Goal: Information Seeking & Learning: Learn about a topic

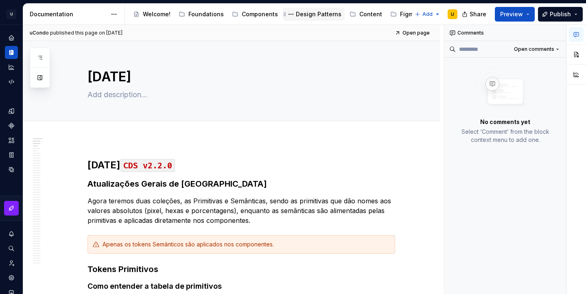
click at [313, 16] on div "Design Patterns" at bounding box center [319, 14] width 46 height 8
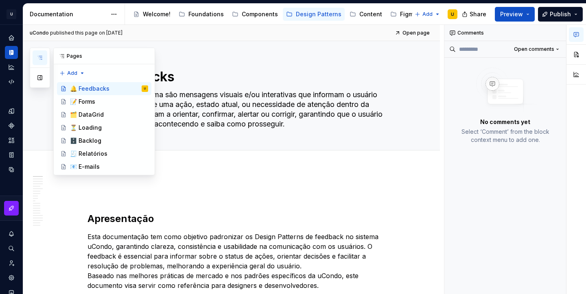
click at [41, 58] on icon "button" at bounding box center [40, 58] width 7 height 7
click at [102, 126] on div "⏳ Loading" at bounding box center [109, 127] width 78 height 11
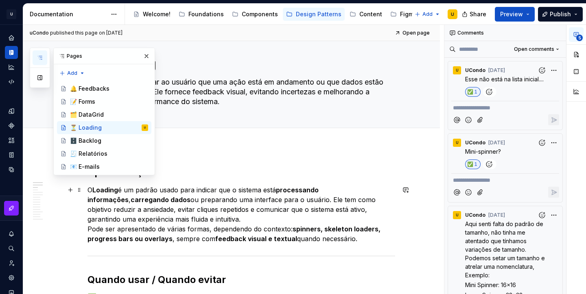
scroll to position [17, 0]
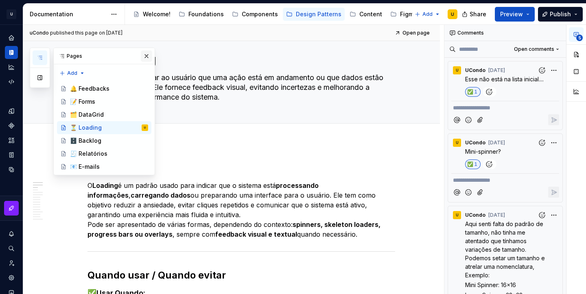
click at [148, 57] on button "button" at bounding box center [146, 55] width 11 height 11
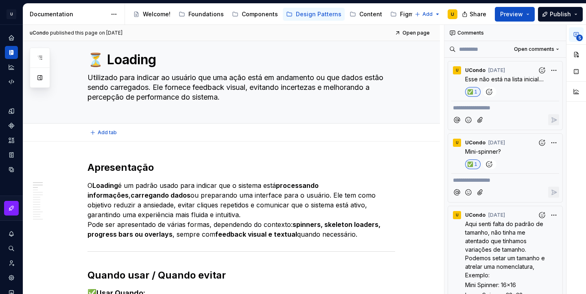
type textarea "*"
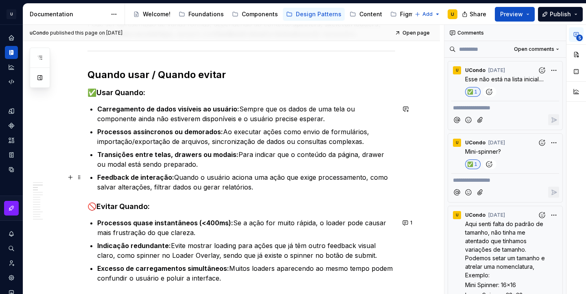
scroll to position [213, 0]
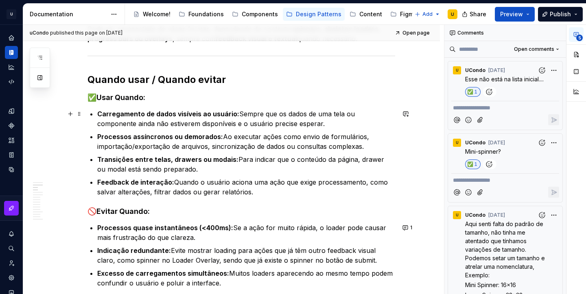
click at [294, 123] on p "Carregamento de dados visíveis ao usuário: Sempre que os dados de uma tela ou c…" at bounding box center [246, 119] width 298 height 20
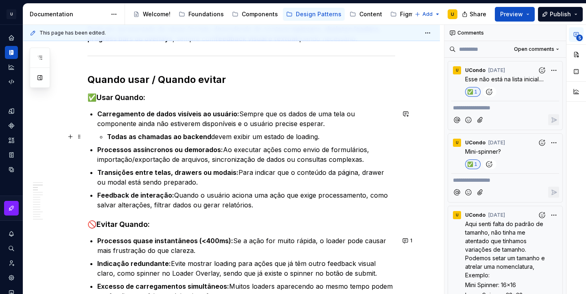
click at [109, 136] on strong "Todas as chamadas ao backend" at bounding box center [159, 137] width 104 height 8
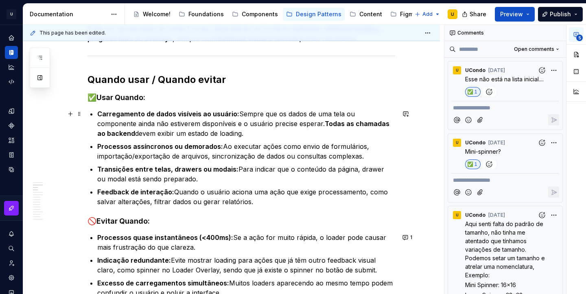
click at [222, 132] on p "Carregamento de dados visíveis ao usuário: Sempre que os dados de uma tela ou c…" at bounding box center [246, 123] width 298 height 29
click at [229, 136] on p "Carregamento de dados visíveis ao usuário: Sempre que os dados de uma tela ou c…" at bounding box center [246, 123] width 298 height 29
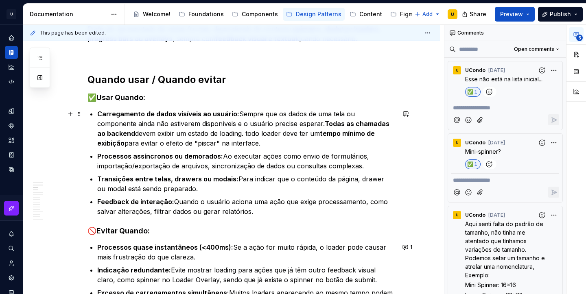
click at [212, 132] on p "Carregamento de dados visíveis ao usuário: Sempre que os dados de uma tela ou c…" at bounding box center [246, 128] width 298 height 39
click at [371, 132] on p "Carregamento de dados visíveis ao usuário: Sempre que os dados de uma tela ou c…" at bounding box center [246, 128] width 298 height 39
click at [288, 122] on strong "Todas as chamadas ao backend" at bounding box center [244, 129] width 294 height 18
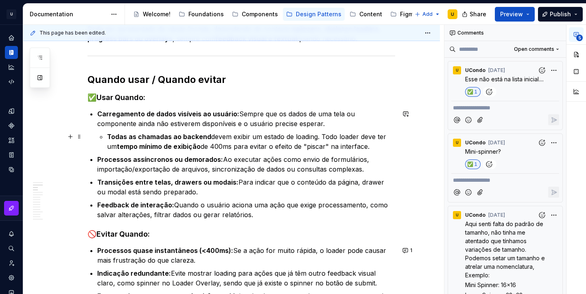
click at [321, 136] on p "Todas as chamadas ao backend devem exibir um estado de loading. Todo loader dev…" at bounding box center [251, 142] width 288 height 20
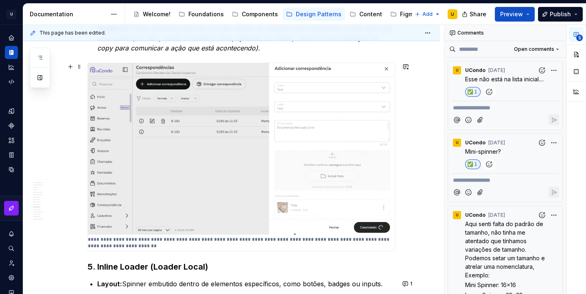
scroll to position [2551, 0]
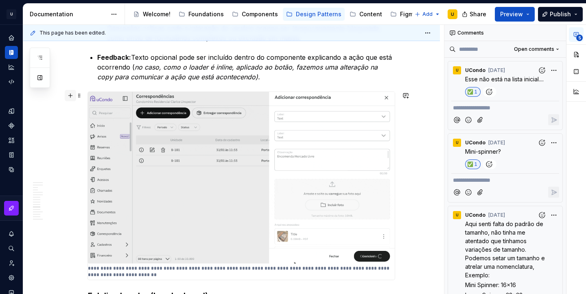
click at [70, 94] on button "button" at bounding box center [70, 95] width 11 height 11
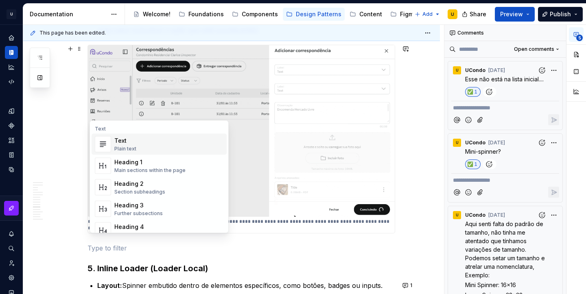
scroll to position [2609, 0]
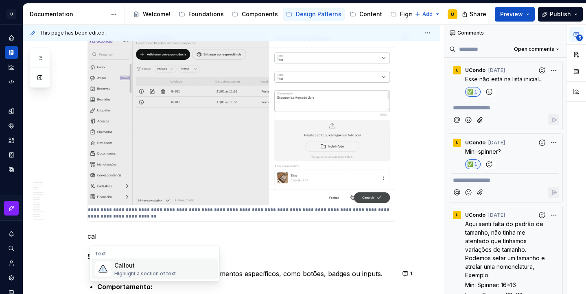
click at [120, 263] on div "Callout" at bounding box center [144, 266] width 61 height 8
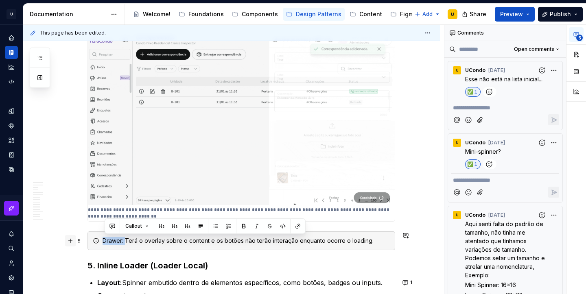
drag, startPoint x: 127, startPoint y: 239, endPoint x: 73, endPoint y: 239, distance: 54.1
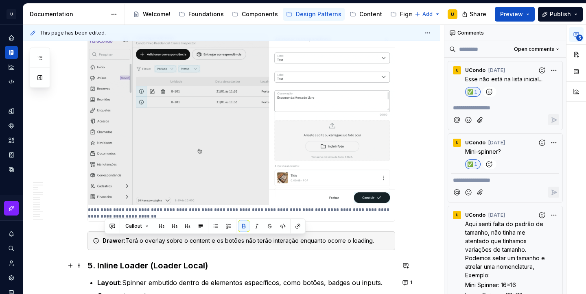
click at [230, 262] on h3 "5. Inline Loader (Loader Local)" at bounding box center [241, 265] width 308 height 11
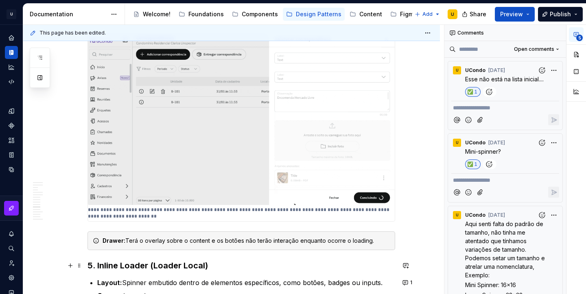
scroll to position [2644, 0]
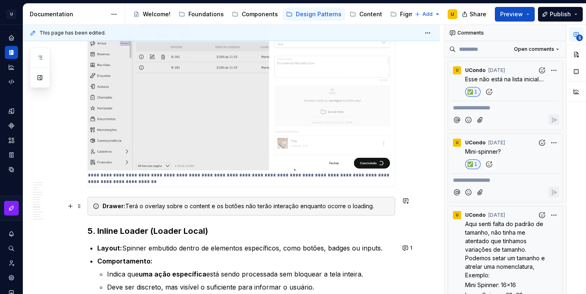
click at [297, 208] on div "Drawer: Terá o overlay sobre o content e os botões não terão interação enquanto…" at bounding box center [246, 206] width 287 height 8
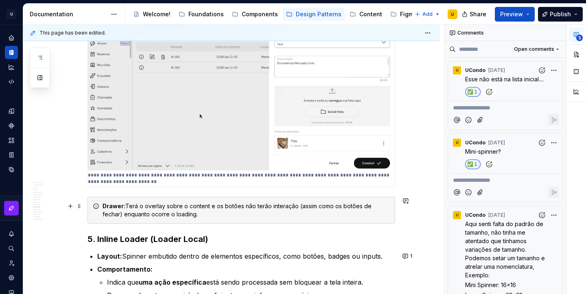
click at [192, 213] on div "Drawer: Terá o overlay sobre o content e os botões não terão interação (assim c…" at bounding box center [246, 210] width 287 height 16
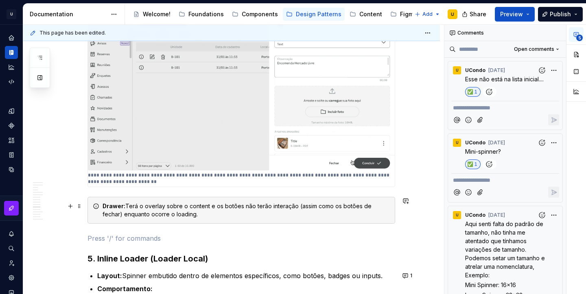
click at [178, 216] on div "Drawer: Terá o overlay sobre o content e os botões não terão interação (assim c…" at bounding box center [246, 210] width 287 height 16
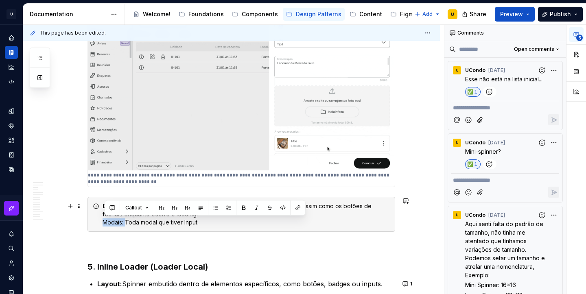
drag, startPoint x: 127, startPoint y: 223, endPoint x: 100, endPoint y: 223, distance: 26.8
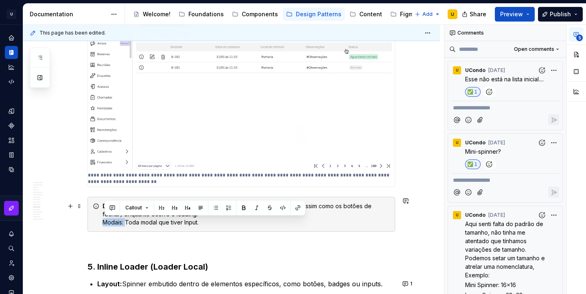
click at [100, 223] on div "Drawer: Terá o overlay sobre o content e os botões não terão interação (assim c…" at bounding box center [241, 214] width 308 height 35
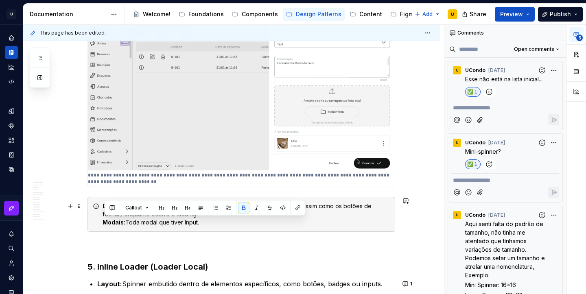
click at [218, 227] on div "Drawer: Terá o overlay sobre o content e os botões não terão interação (assim c…" at bounding box center [241, 214] width 308 height 35
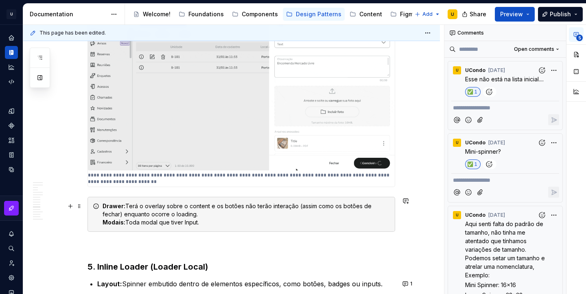
click at [124, 222] on strong "Modais:" at bounding box center [114, 222] width 23 height 7
click at [203, 221] on div "Drawer: Terá o overlay sobre o content e os botões não terão interação (assim c…" at bounding box center [246, 214] width 287 height 24
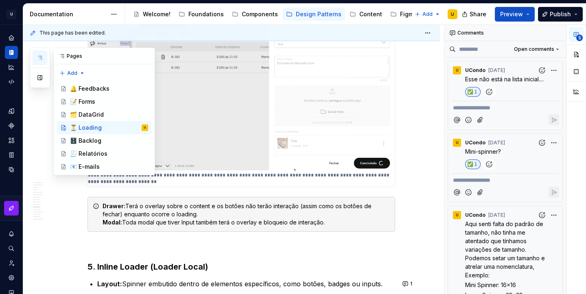
click at [43, 58] on button "button" at bounding box center [40, 57] width 15 height 15
click at [100, 89] on div "🔔 Feedbacks" at bounding box center [89, 89] width 39 height 8
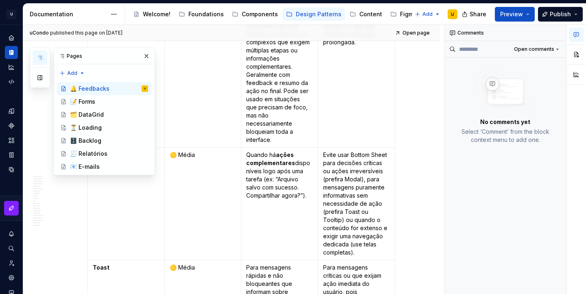
scroll to position [779, 0]
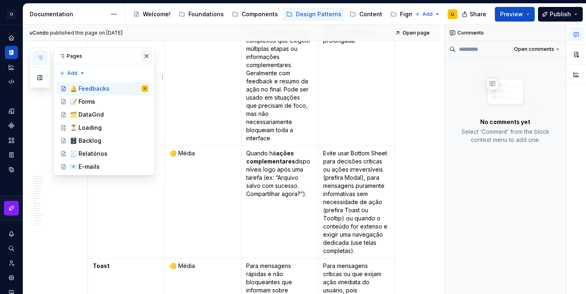
click at [146, 58] on button "button" at bounding box center [146, 55] width 11 height 11
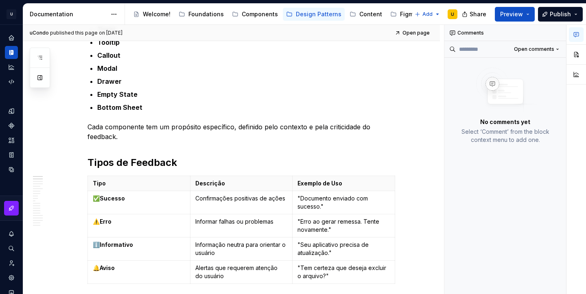
scroll to position [0, 0]
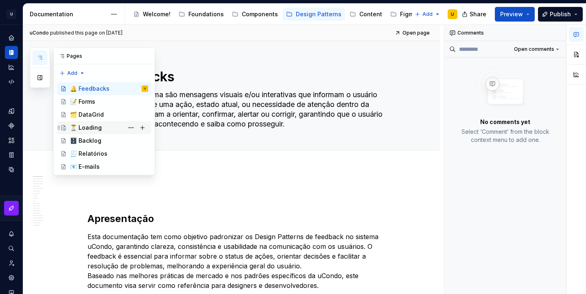
click at [94, 127] on div "⏳ Loading" at bounding box center [86, 128] width 32 height 8
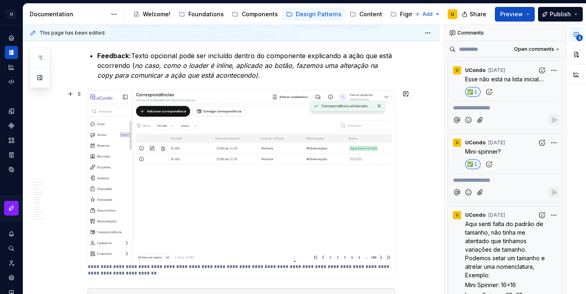
scroll to position [2558, 0]
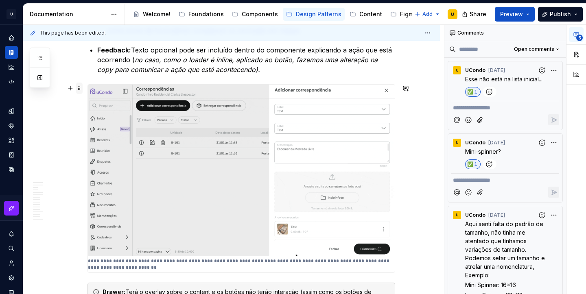
click at [79, 86] on span at bounding box center [79, 88] width 7 height 11
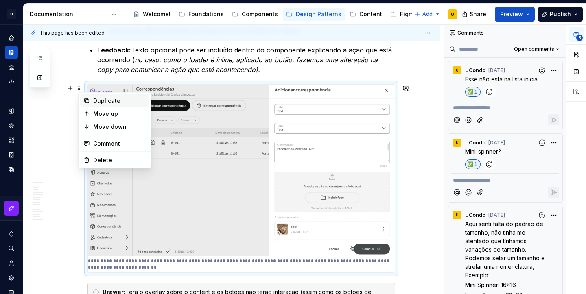
click at [118, 103] on div "Duplicate" at bounding box center [119, 101] width 53 height 8
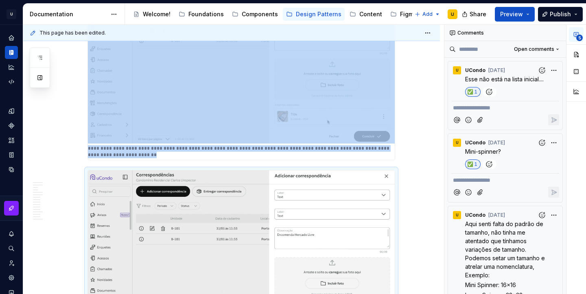
scroll to position [2694, 0]
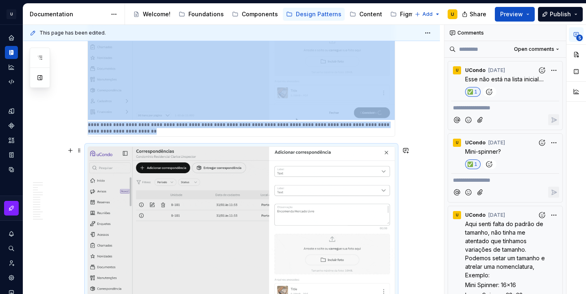
click at [300, 179] on img at bounding box center [241, 233] width 307 height 172
click at [576, 59] on button "button" at bounding box center [576, 54] width 15 height 15
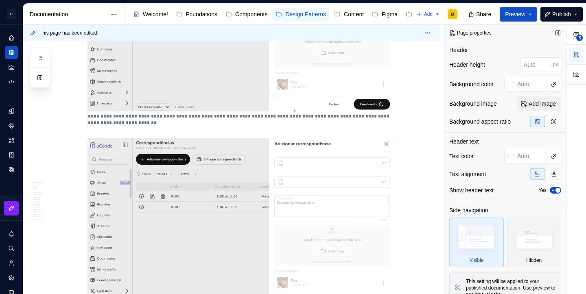
scroll to position [13, 0]
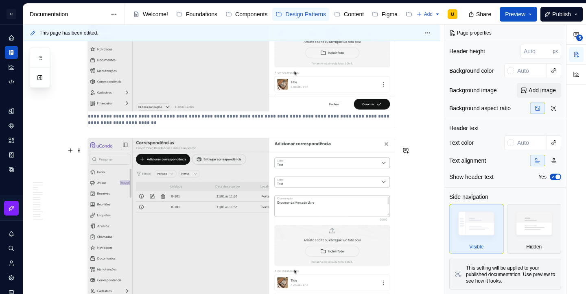
click at [298, 216] on img at bounding box center [241, 224] width 307 height 172
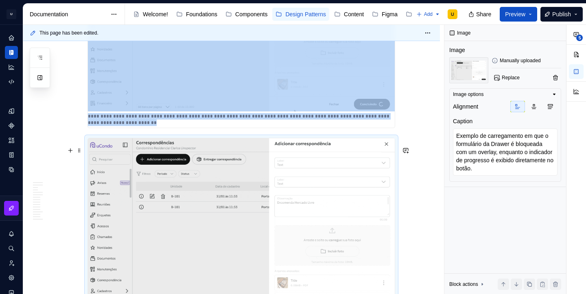
scroll to position [0, 0]
click at [504, 78] on span "Replace" at bounding box center [511, 77] width 18 height 7
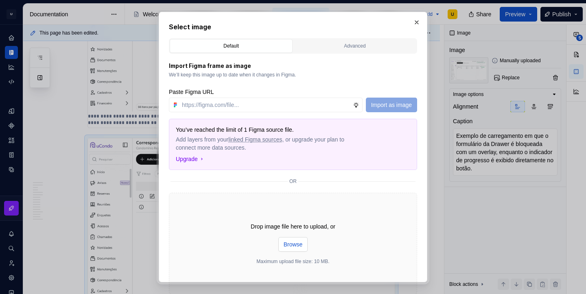
click at [298, 247] on span "Browse" at bounding box center [293, 244] width 19 height 8
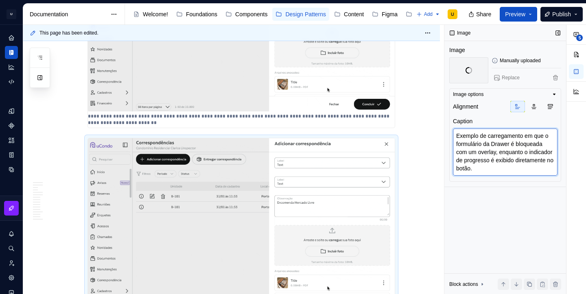
click at [506, 157] on textarea "Exemplo de carregamento em que o formulário da Drawer é bloqueada com um overla…" at bounding box center [505, 152] width 105 height 47
click at [515, 154] on textarea "Exemplo de carregamento em que o formulário da Drawer é bloqueada com um overla…" at bounding box center [505, 152] width 105 height 47
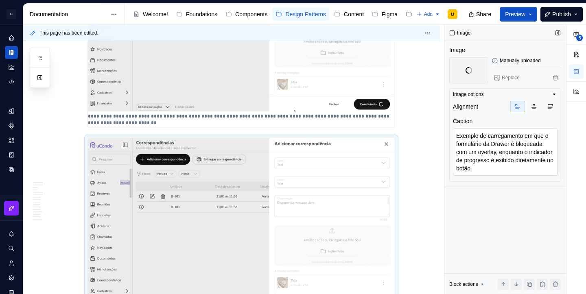
type textarea "*"
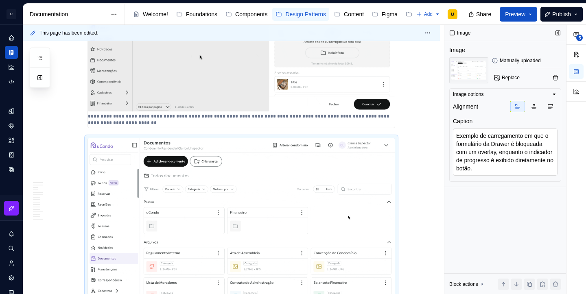
scroll to position [2735, 0]
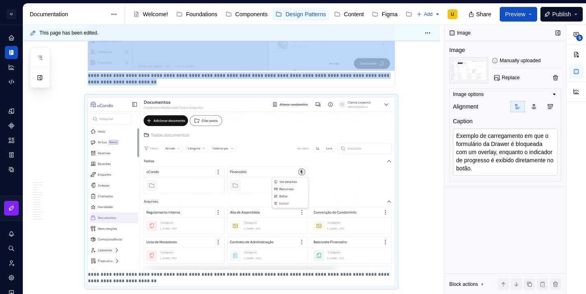
drag, startPoint x: 492, startPoint y: 144, endPoint x: 508, endPoint y: 145, distance: 16.3
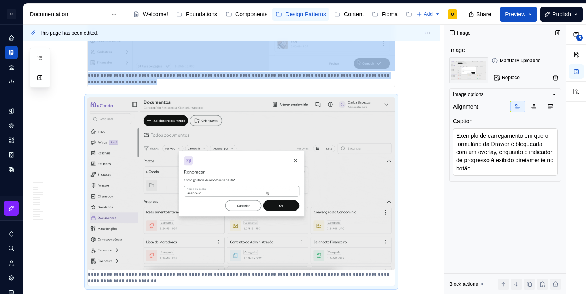
click at [508, 145] on textarea "Exemplo de carregamento em que o formulário da Drawer é bloqueada com um overla…" at bounding box center [505, 152] width 105 height 47
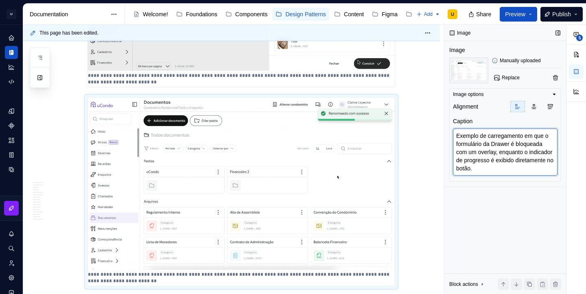
click at [508, 145] on textarea "Exemplo de carregamento em que o formulário da Drawer é bloqueada com um overla…" at bounding box center [505, 152] width 105 height 47
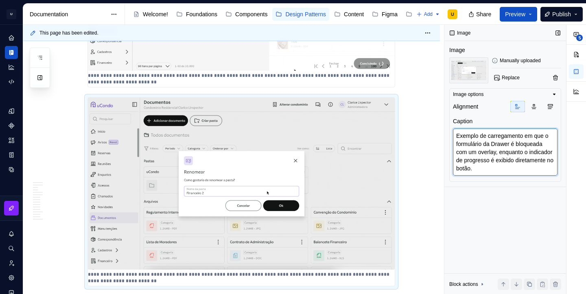
click at [508, 145] on textarea "Exemplo de carregamento em que o formulário da Drawer é bloqueada com um overla…" at bounding box center [505, 152] width 105 height 47
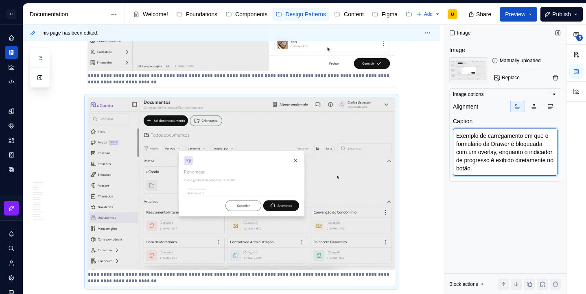
type textarea "Exemplo de carregamento em que o formulário da M é bloqueada com um overlay, en…"
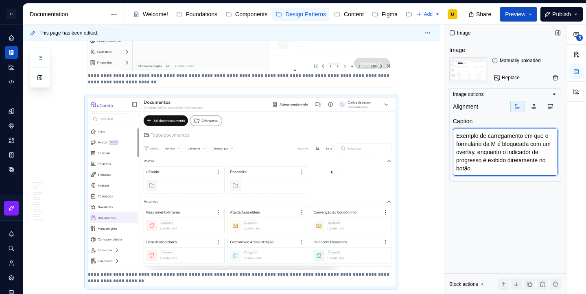
type textarea "*"
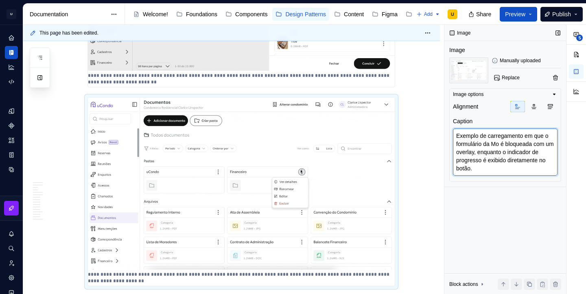
type textarea "Exemplo de carregamento em que o formulário da Mod é bloqueada com um overlay, …"
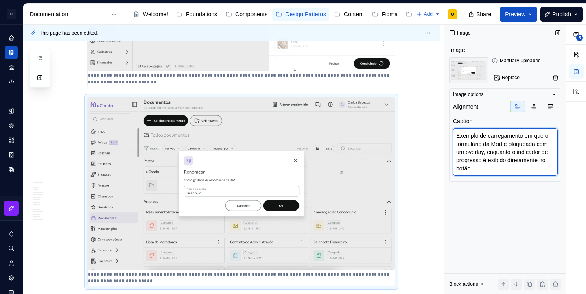
type textarea "*"
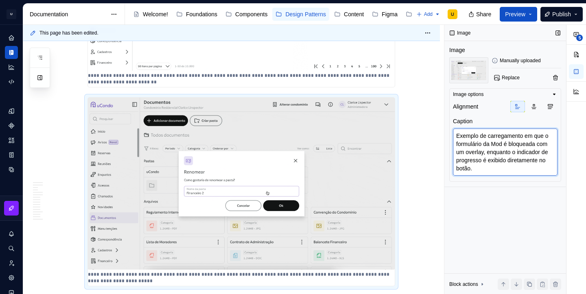
type textarea "Exemplo de carregamento em que o formulário da Moda é bloqueada com um overlay,…"
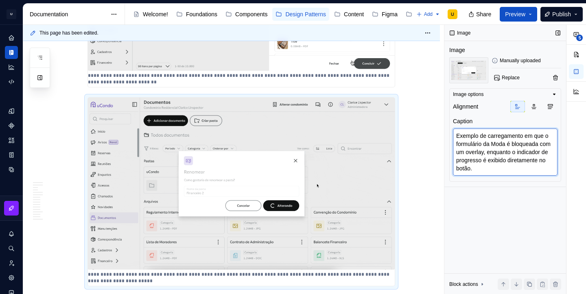
type textarea "*"
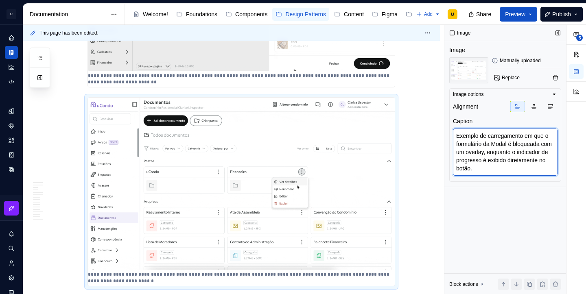
click at [545, 148] on textarea "Exemplo de carregamento em que o formulário da Modal é bloqueada com um overlay…" at bounding box center [505, 152] width 105 height 47
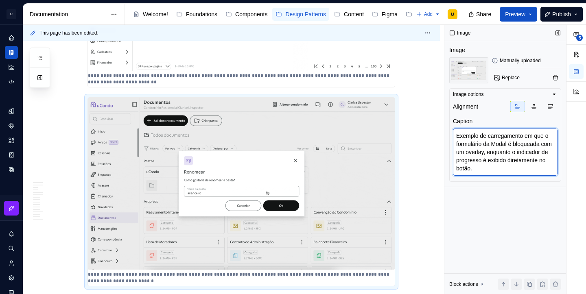
type textarea "Exemplo de carregamento em que o formulário da Modal é bloqueadacom um overlay,…"
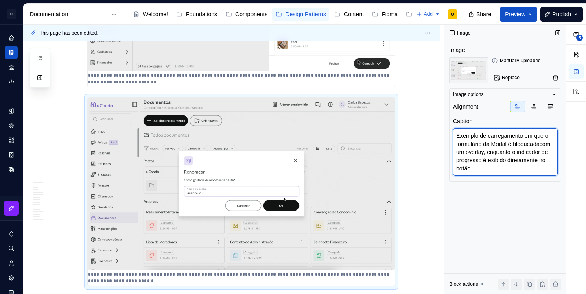
type textarea "*"
type textarea "Exemplo de carregamento em que o formulário da Modal é bloqueadcom um overlay, …"
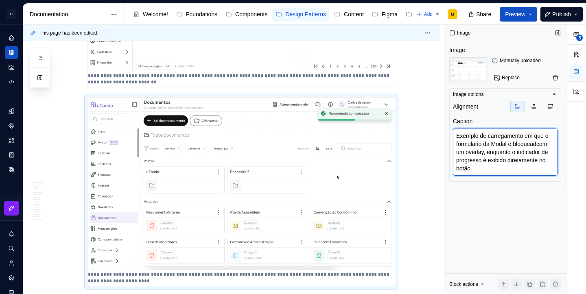
type textarea "*"
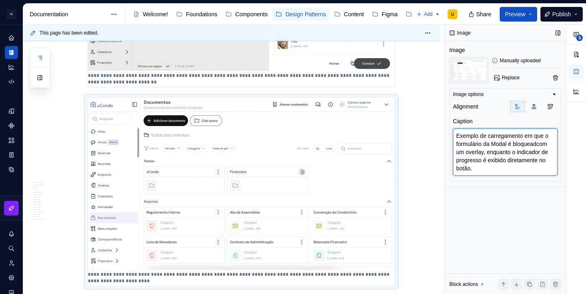
type textarea "Exemplo de carregamento em que o formulário da Modal é bloqueadocom um overlay,…"
type textarea "*"
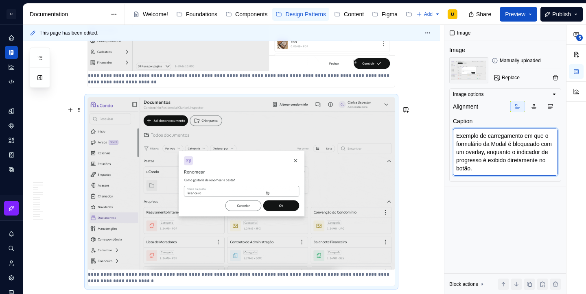
type textarea "Exemplo de carregamento em que o formulário da Modal é bloqueado com um overlay…"
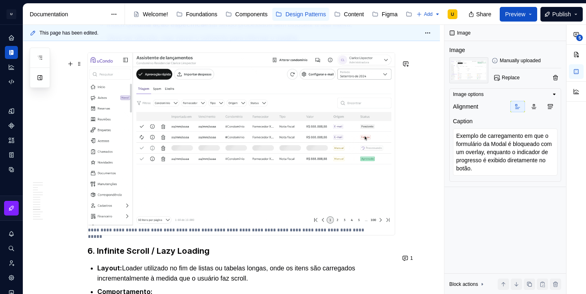
scroll to position [3119, 0]
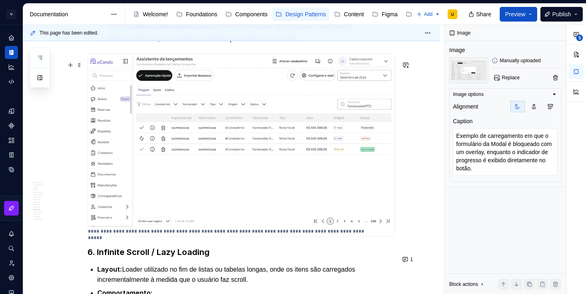
click at [322, 157] on img at bounding box center [241, 140] width 307 height 172
type textarea "*"
type textarea "Exemplo de aplicação do loader embutido na Badge de “Processando” e no campo de…"
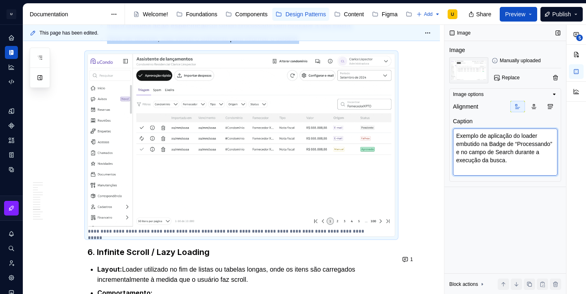
type textarea "*"
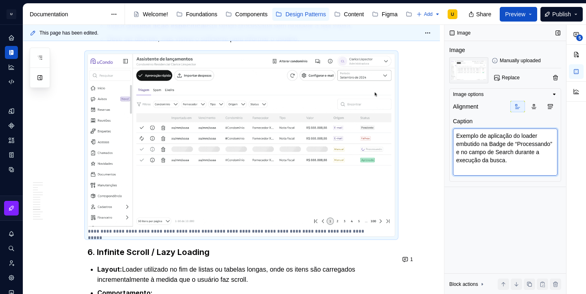
click at [500, 157] on textarea "Exemplo de aplicação do loader embutido na Badge de “Processando” e no campo de…" at bounding box center [505, 152] width 105 height 47
drag, startPoint x: 498, startPoint y: 152, endPoint x: 502, endPoint y: 172, distance: 21.2
click at [502, 172] on textarea "Exemplo de aplicação do loader embutido na Badge de “Processando” e no campo de…" at bounding box center [505, 152] width 105 height 47
type textarea "Exemplo de aplicação do loader embutido na Badge de “Processando” ind"
type textarea "*"
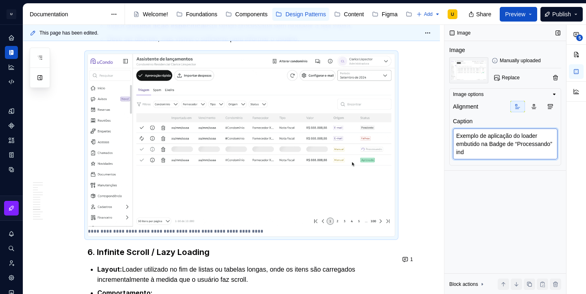
type textarea "Exemplo de aplicação do loader embutido na Badge de “Processando” indi"
type textarea "*"
type textarea "Exemplo de aplicação do loader embutido na Badge de “Processando” indic"
type textarea "*"
type textarea "Exemplo de aplicação do loader embutido na Badge de “Processando” indican"
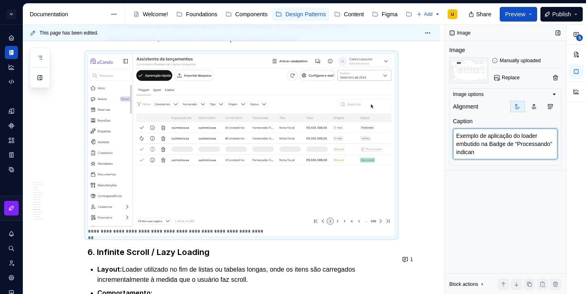
type textarea "*"
type textarea "Exemplo de aplicação do loader embutido na Badge de “Processando” indicando"
type textarea "*"
type textarea "Exemplo de aplicação do loader embutido na Badge de “Processando” indicando q"
type textarea "*"
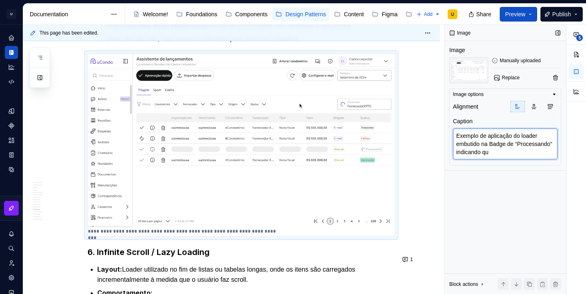
type textarea "Exemplo de aplicação do loader embutido na Badge de “Processando” indicando que"
type textarea "*"
type textarea "Exemplo de aplicação do loader embutido na Badge de “Processando” indicando que"
type textarea "*"
type textarea "Exemplo de aplicação do loader embutido na Badge de “Processando” indicando que…"
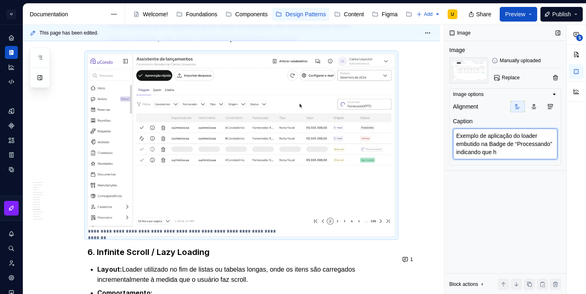
type textarea "*"
type textarea "Exemplo de aplicação do loader embutido na Badge de “Processando” indicando que…"
type textarea "*"
type textarea "Exemplo de aplicação do loader embutido na Badge de “Processando” indicando que…"
type textarea "*"
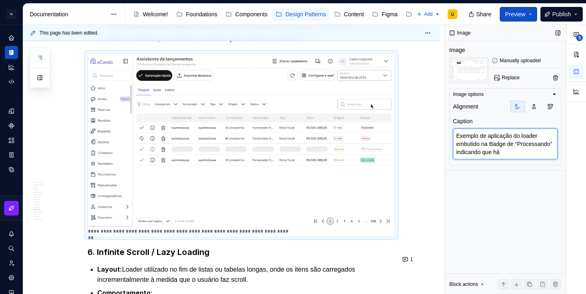
type textarea "Exemplo de aplicação do loader embutido na Badge de “Processando” indicando que…"
type textarea "*"
type textarea "Exemplo de aplicação do loader embutido na Badge de “Processando” indicando que…"
type textarea "*"
type textarea "Exemplo de aplicação do loader embutido na Badge de “Processando” indicando que…"
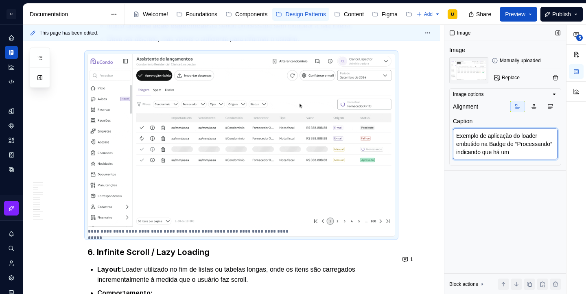
type textarea "*"
type textarea "Exemplo de aplicação do loader embutido na Badge de “Processando” indicando que…"
type textarea "*"
type textarea "Exemplo de aplicação do loader embutido na Badge de “Processando” indicando que…"
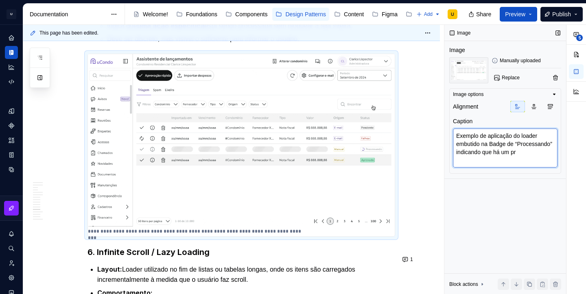
type textarea "*"
type textarea "Exemplo de aplicação do loader embutido na Badge de “Processando” indicando que…"
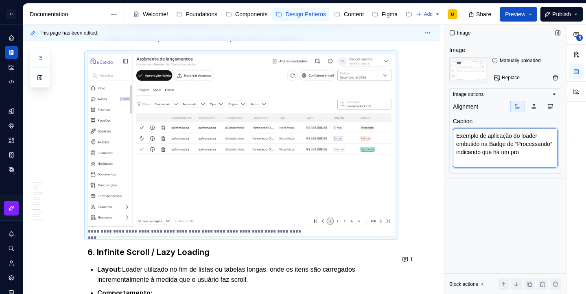
type textarea "*"
type textarea "Exemplo de aplicação do loader embutido na Badge de “Processando” indicando que…"
type textarea "*"
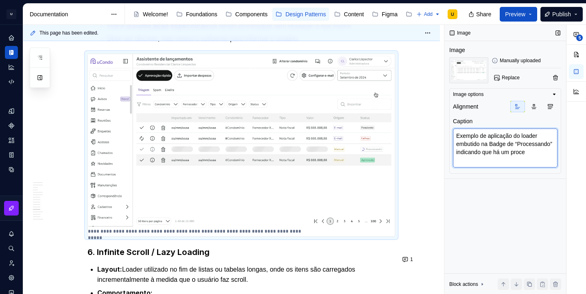
type textarea "Exemplo de aplicação do loader embutido na Badge de “Processando” indicando que…"
type textarea "*"
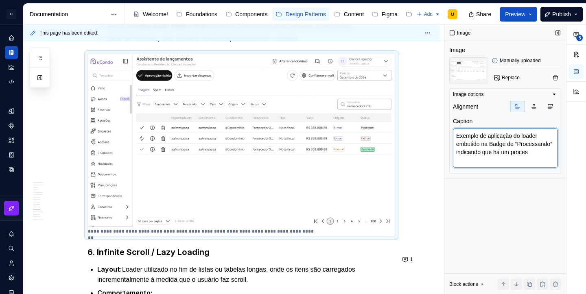
type textarea "Exemplo de aplicação do loader embutido na Badge de “Processando” indicando que…"
type textarea "*"
type textarea "Exemplo de aplicação do loader embutido na Badge de “Processando” indicando que…"
type textarea "*"
type textarea "Exemplo de aplicação do loader embutido na Badge de “Processando” indicando que…"
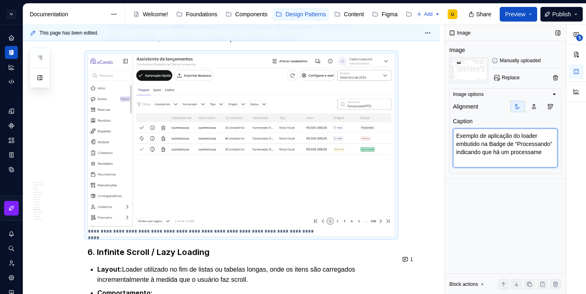
type textarea "*"
type textarea "Exemplo de aplicação do loader embutido na Badge de “Processando” indicando que…"
type textarea "*"
type textarea "Exemplo de aplicação do loader embutido na Badge de “Processando” indicando que…"
type textarea "*"
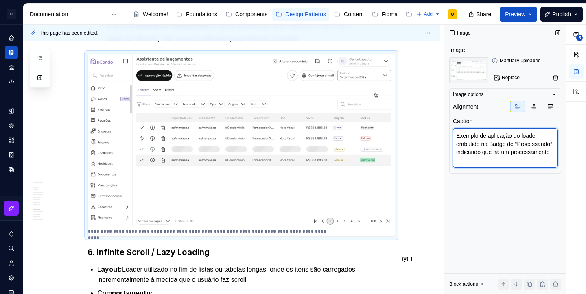
type textarea "Exemplo de aplicação do loader embutido na Badge de “Processando” indicando que…"
type textarea "*"
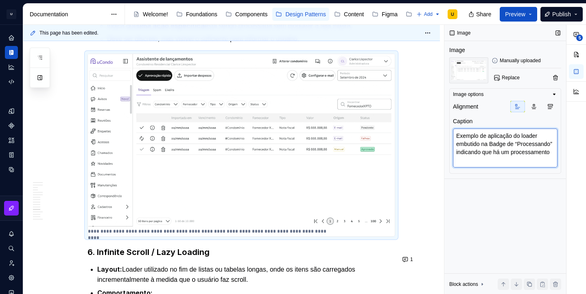
type textarea "Exemplo de aplicação do loader embutido na Badge de “Processando” indicando que…"
type textarea "*"
type textarea "Exemplo de aplicação do loader embutido na Badge de “Processando” indicando que…"
type textarea "*"
type textarea "Exemplo de aplicação do loader embutido na Badge de “Processando” indicando que…"
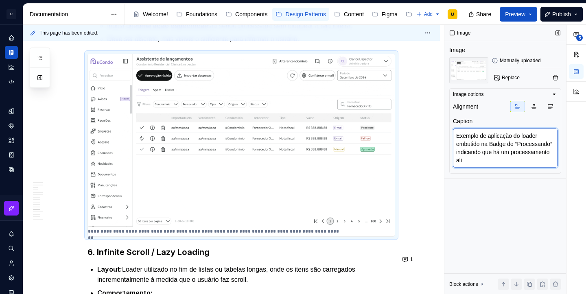
type textarea "*"
type textarea "Exemplo de aplicação do loader embutido na Badge de “Processando” indicando que…"
type textarea "*"
type textarea "Exemplo de aplicação do loader embutido na Badge de “Processando” indicando que…"
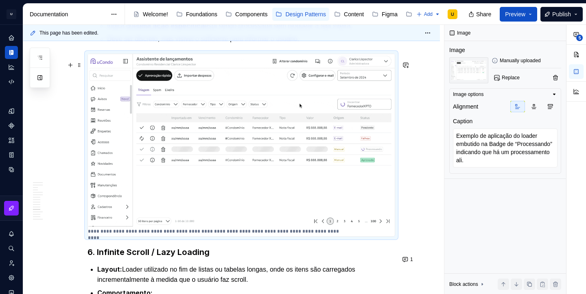
click at [307, 137] on img at bounding box center [241, 140] width 307 height 172
click at [508, 77] on span "Replace" at bounding box center [511, 77] width 18 height 7
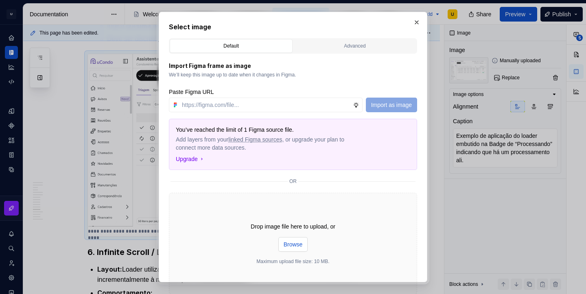
click at [295, 245] on span "Browse" at bounding box center [293, 244] width 19 height 8
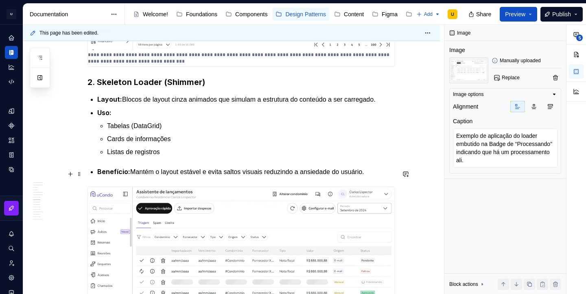
scroll to position [1374, 0]
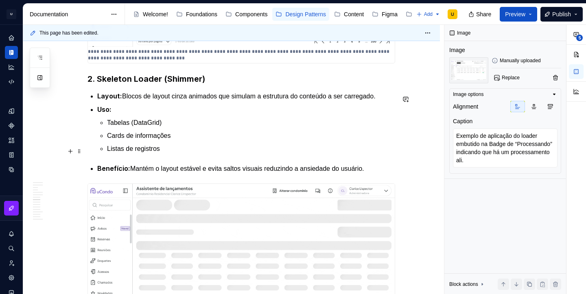
click at [178, 154] on p "Listas de registros" at bounding box center [251, 149] width 288 height 10
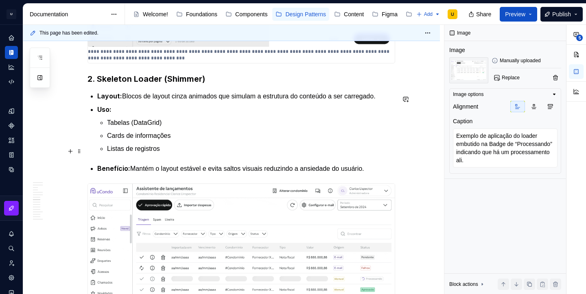
type textarea "*"
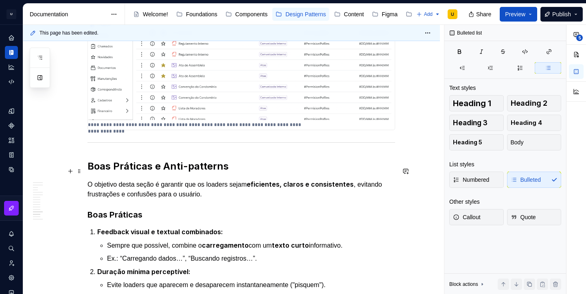
scroll to position [3601, 0]
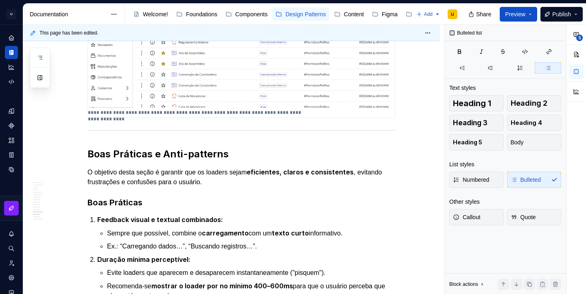
type textarea "*"
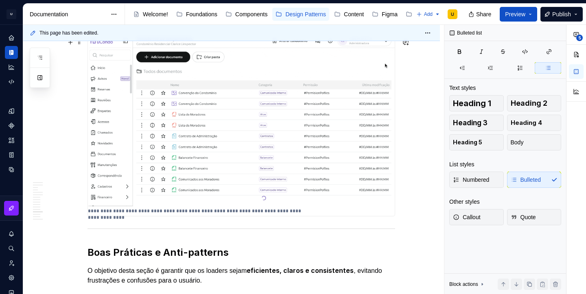
scroll to position [3521, 0]
